Goal: Check status: Check status

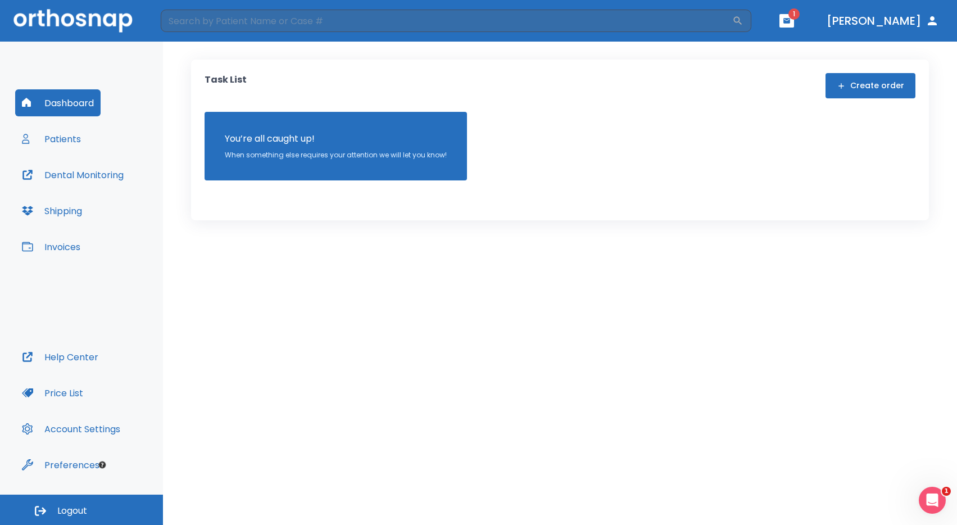
click at [790, 18] on icon "button" at bounding box center [787, 21] width 8 height 8
click at [808, 49] on li "[PERSON_NAME] 3" at bounding box center [801, 47] width 120 height 22
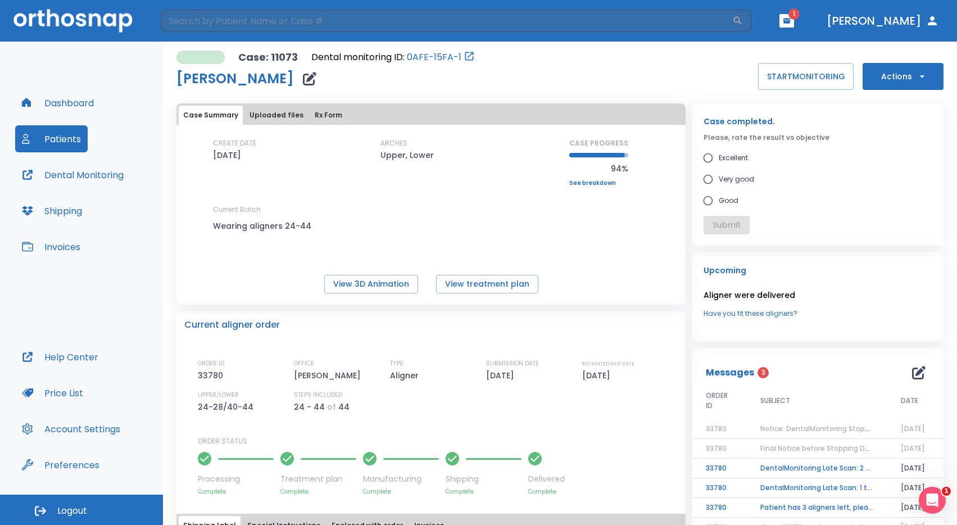
click at [858, 431] on span "Notice: DentalMonitoring Stopped for [PERSON_NAME]" at bounding box center [853, 429] width 187 height 10
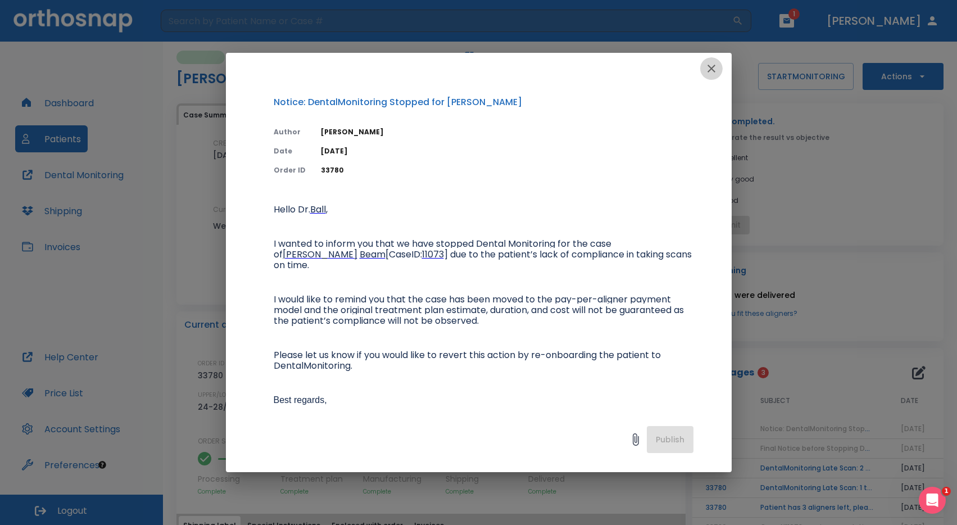
click at [712, 66] on icon "button" at bounding box center [710, 68] width 13 height 13
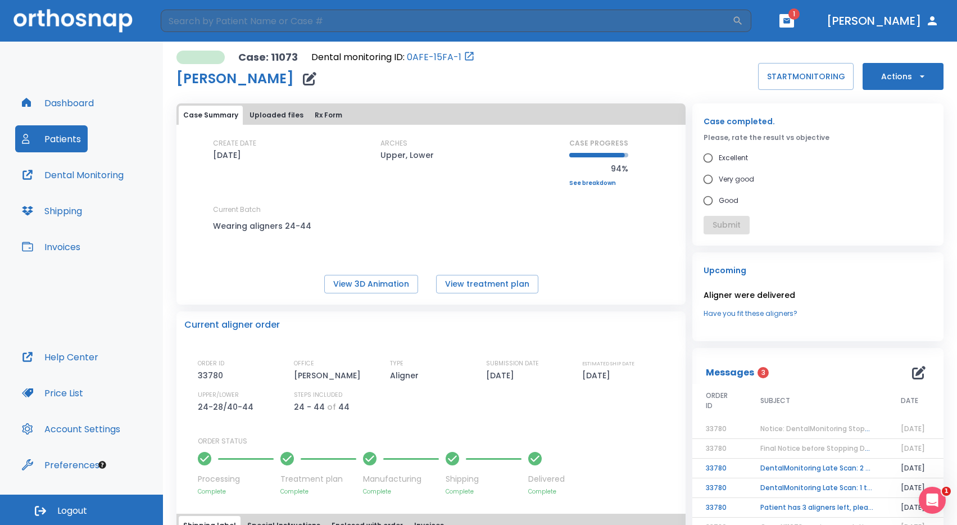
click at [848, 466] on td "DentalMonitoring Late Scan: 2 - 4 Weeks Notification" at bounding box center [817, 468] width 140 height 20
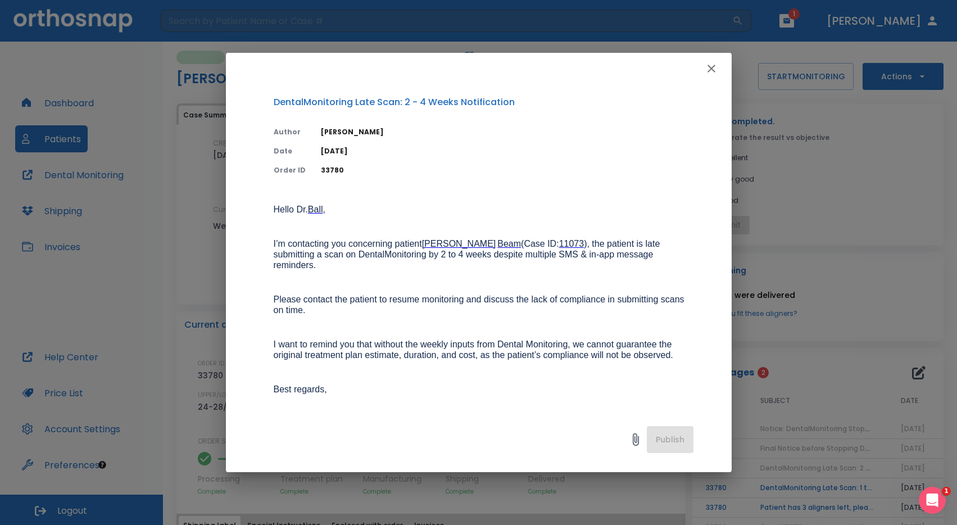
click at [711, 70] on icon "button" at bounding box center [710, 68] width 13 height 13
